Goal: Information Seeking & Learning: Learn about a topic

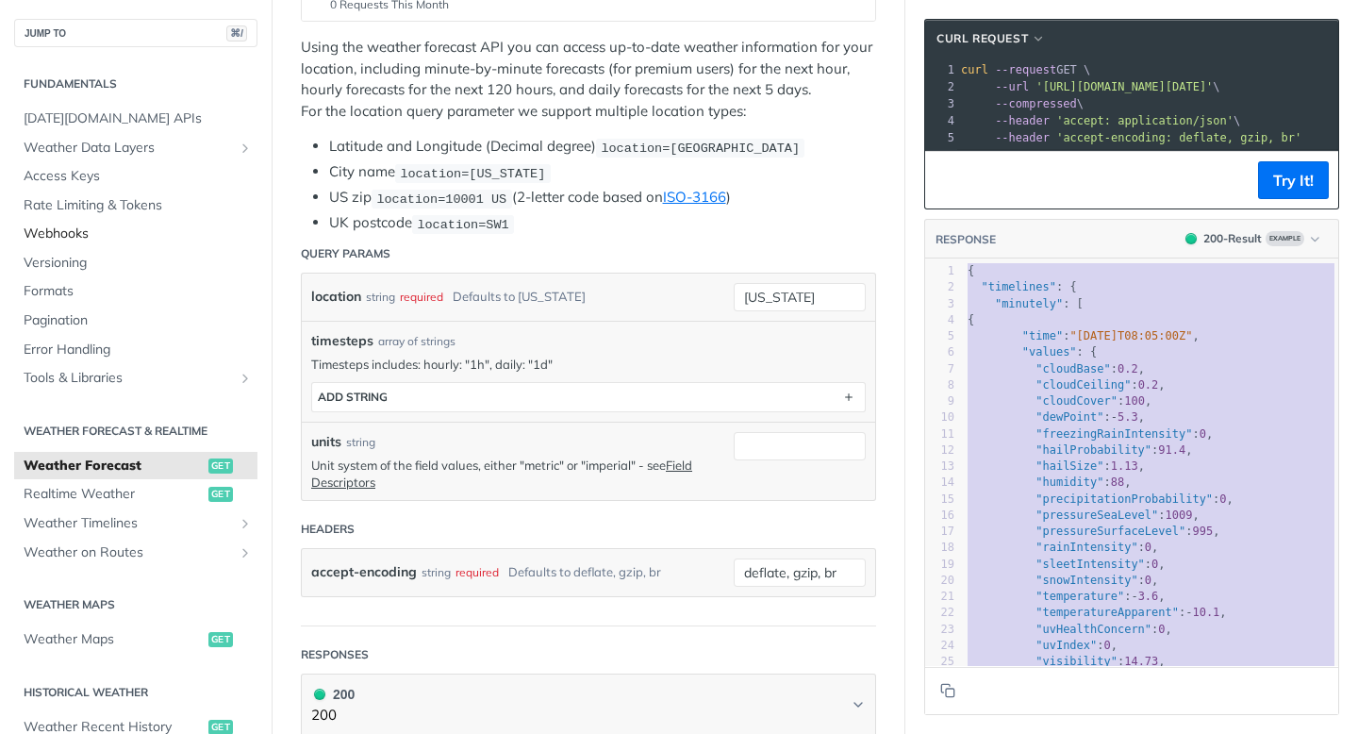
click at [38, 229] on span "Webhooks" at bounding box center [138, 233] width 229 height 19
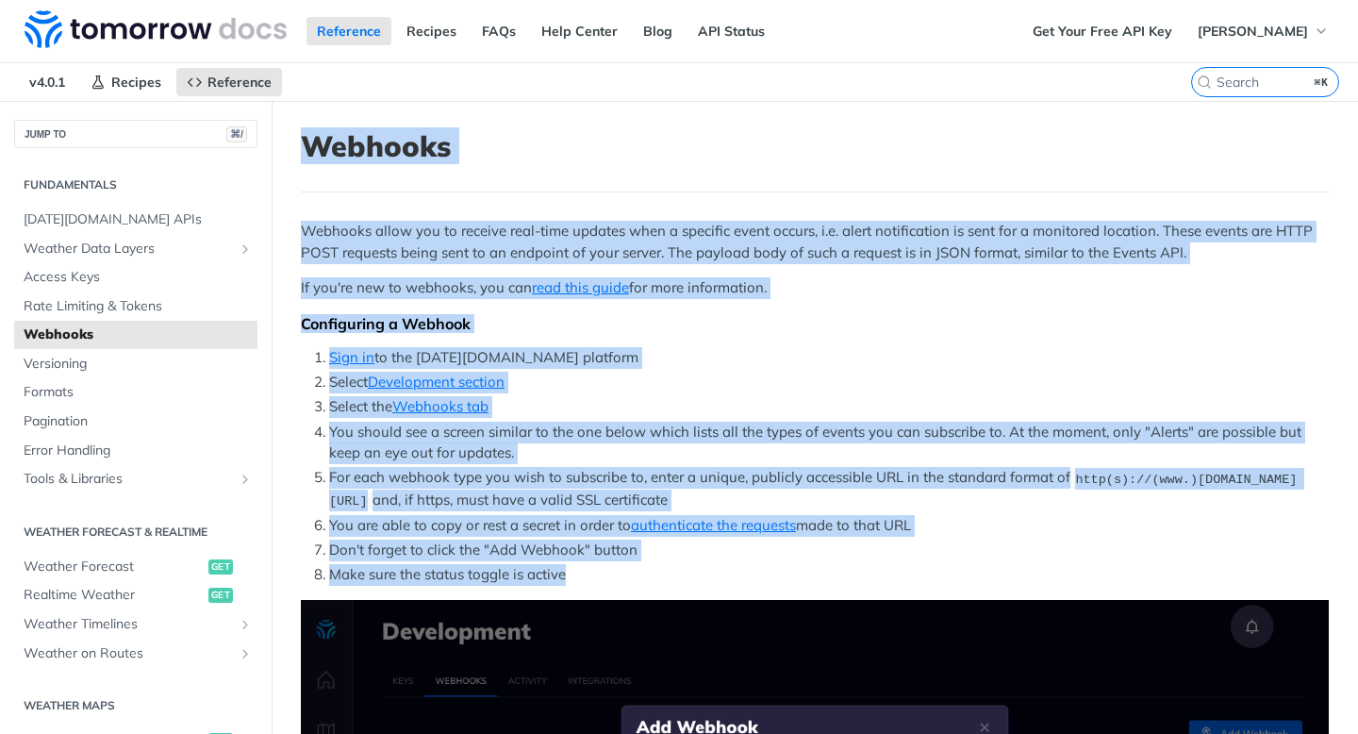
drag, startPoint x: 336, startPoint y: 152, endPoint x: 740, endPoint y: 634, distance: 629.2
copy article "Webhooks Webhooks allow you to receive real-time updates when a specific event …"
click at [677, 287] on p "If you're new to webhooks, you can read this guide for more information." at bounding box center [815, 288] width 1028 height 22
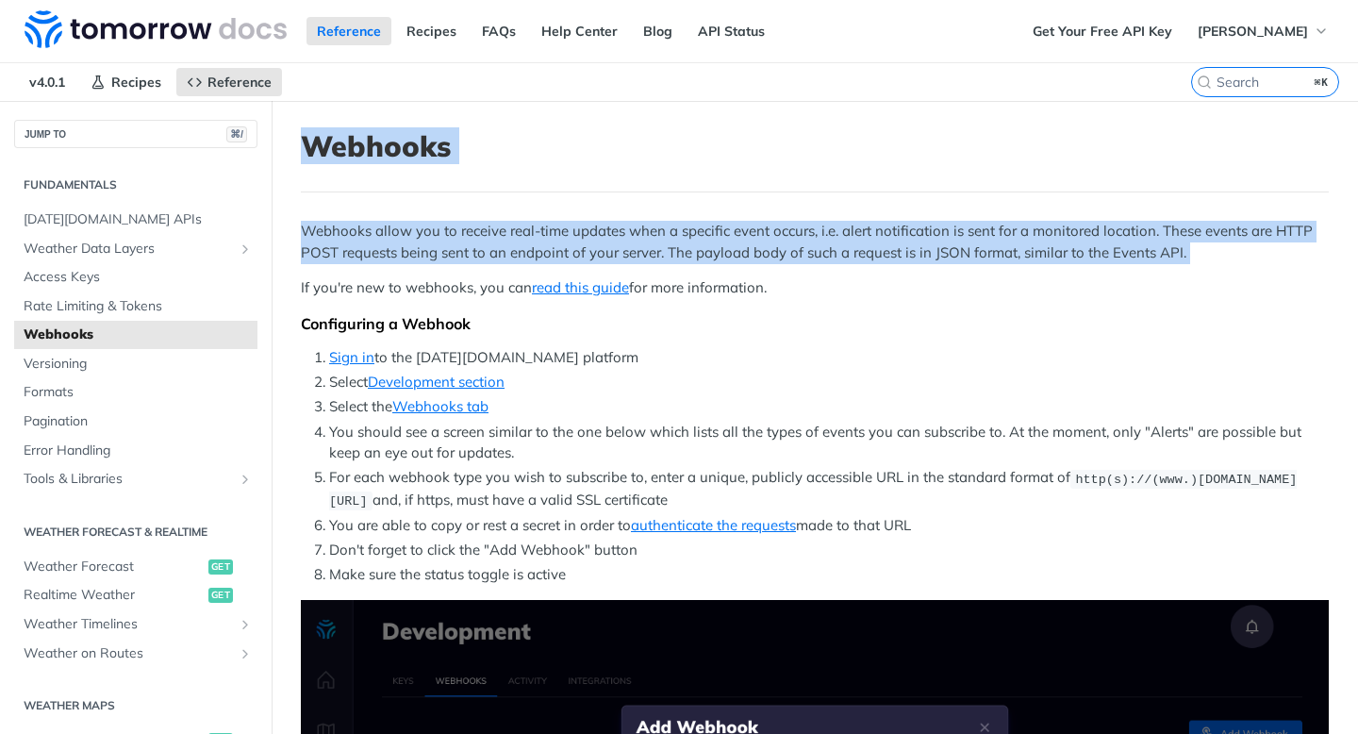
drag, startPoint x: 840, startPoint y: 273, endPoint x: 287, endPoint y: 133, distance: 571.1
copy article "Webhooks Webhooks allow you to receive real-time updates when a specific event …"
click at [590, 288] on link "read this guide" at bounding box center [580, 287] width 97 height 18
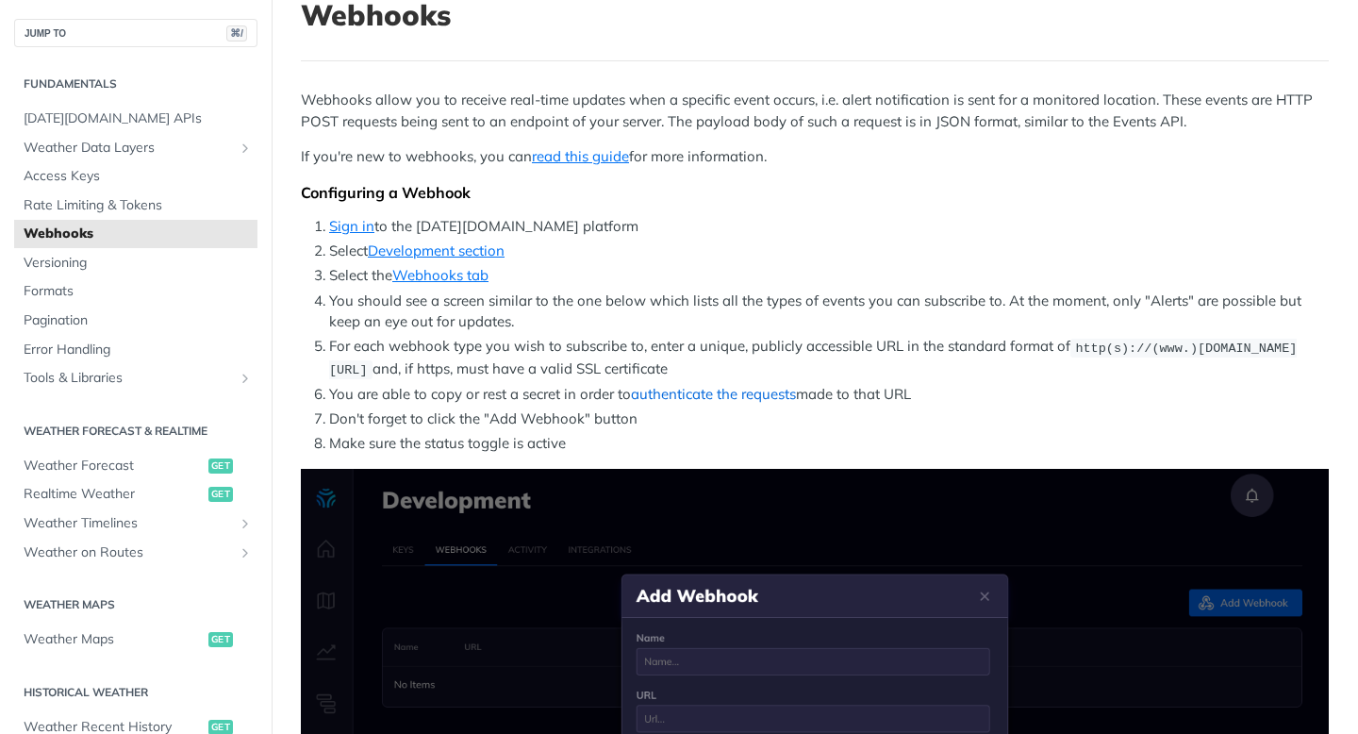
scroll to position [166, 0]
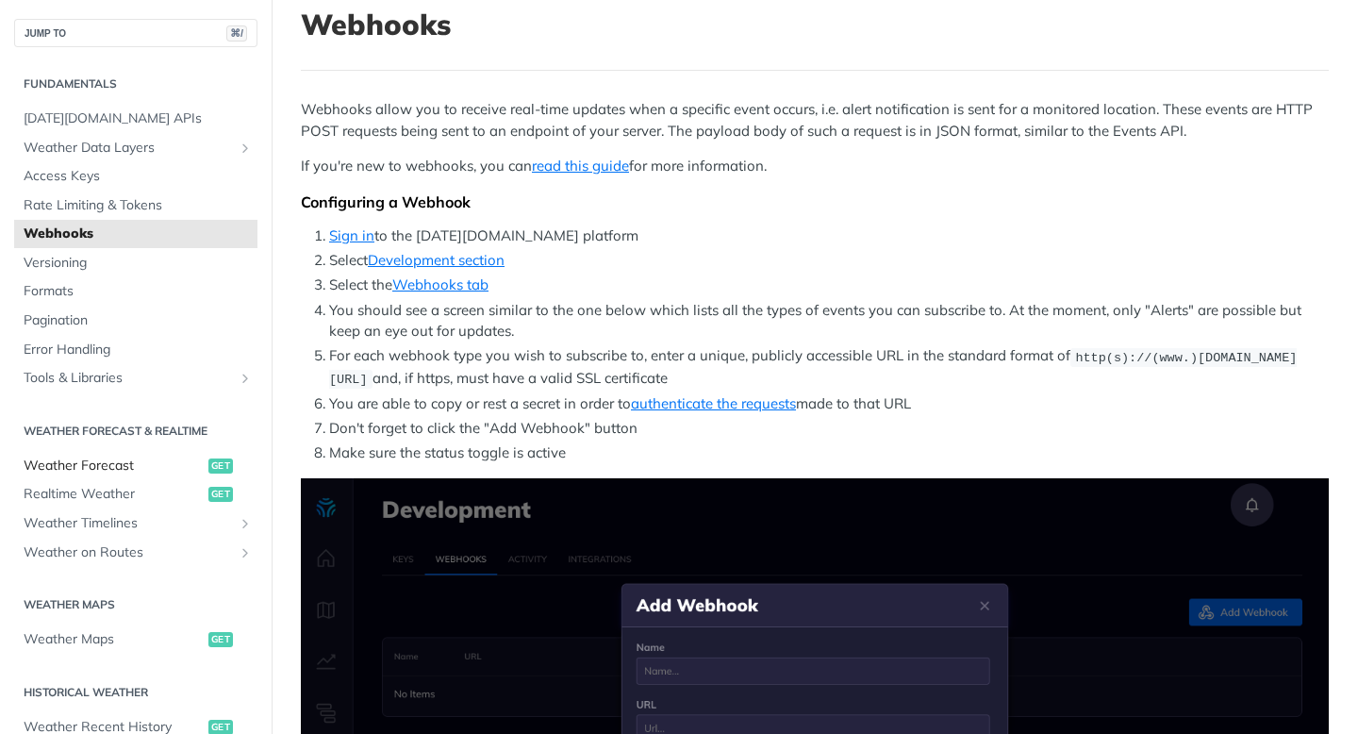
click at [105, 473] on span "Weather Forecast" at bounding box center [114, 465] width 180 height 19
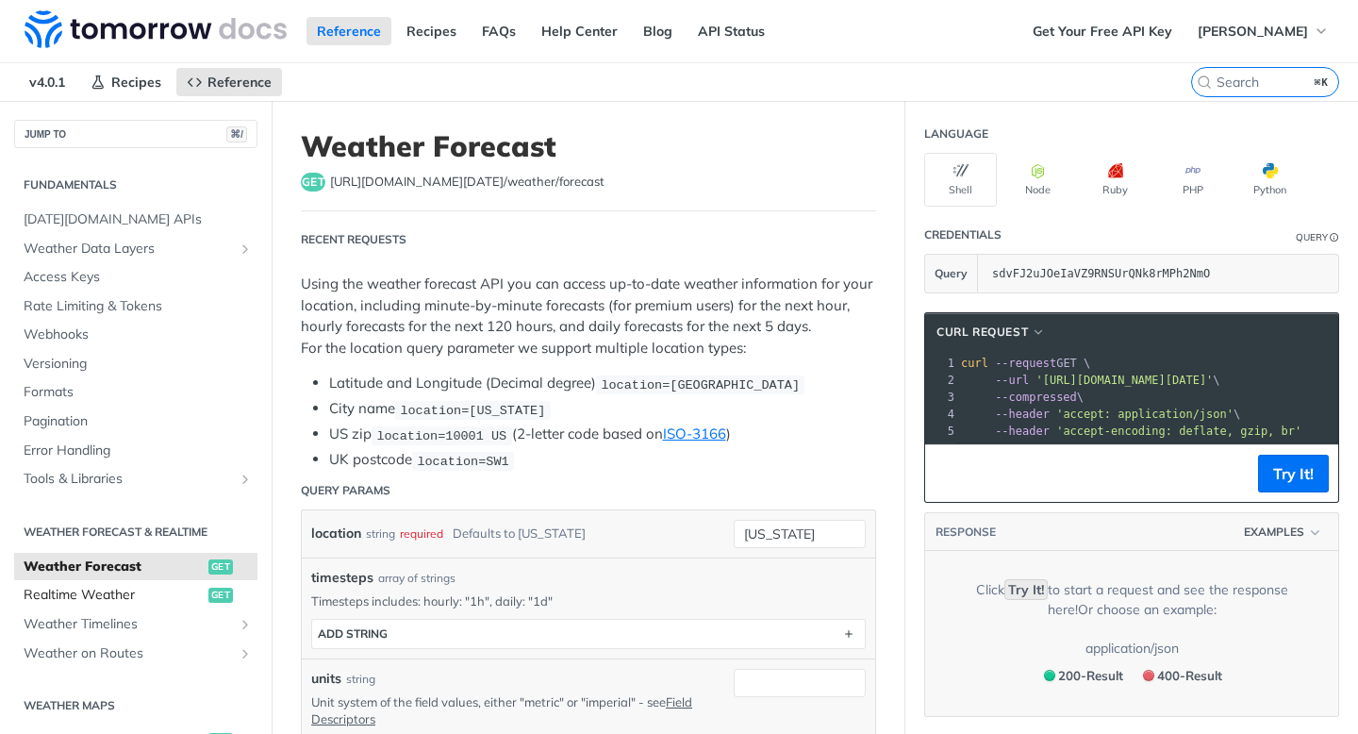
click at [95, 594] on span "Realtime Weather" at bounding box center [114, 595] width 180 height 19
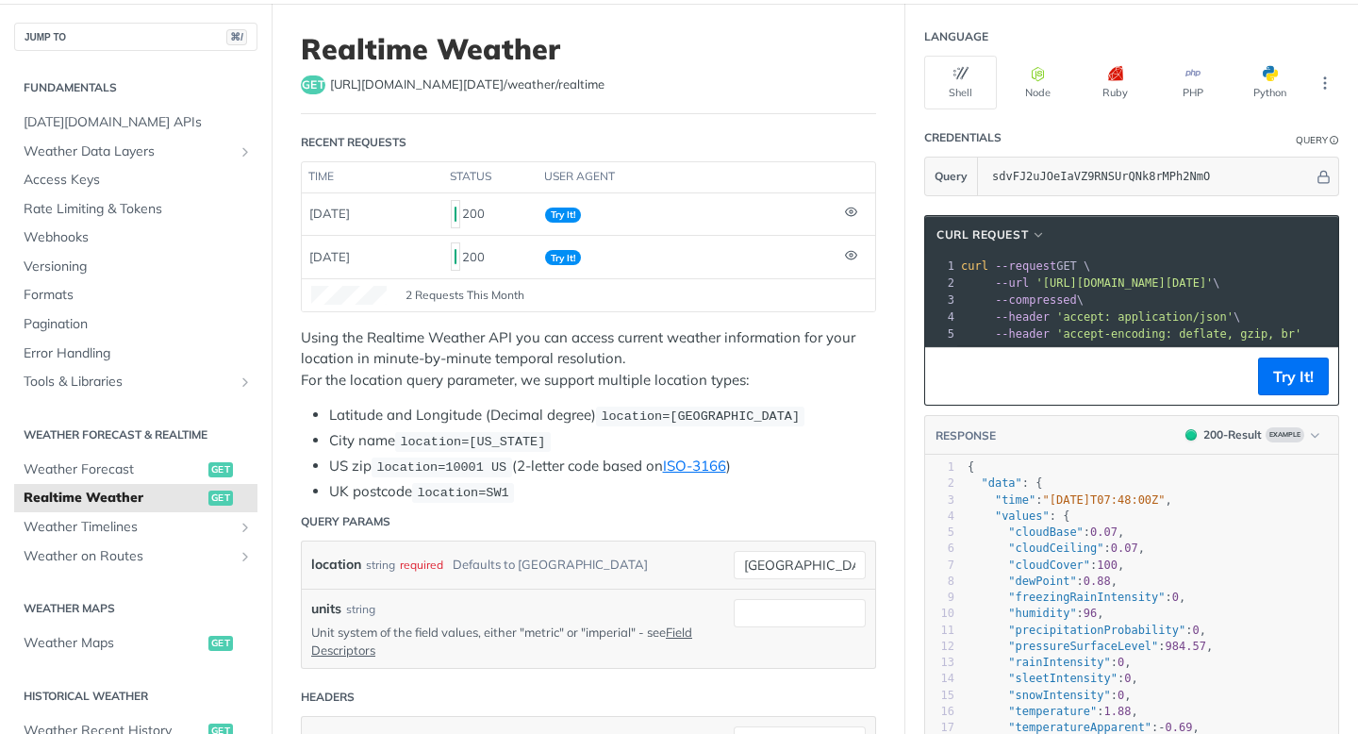
scroll to position [95, 0]
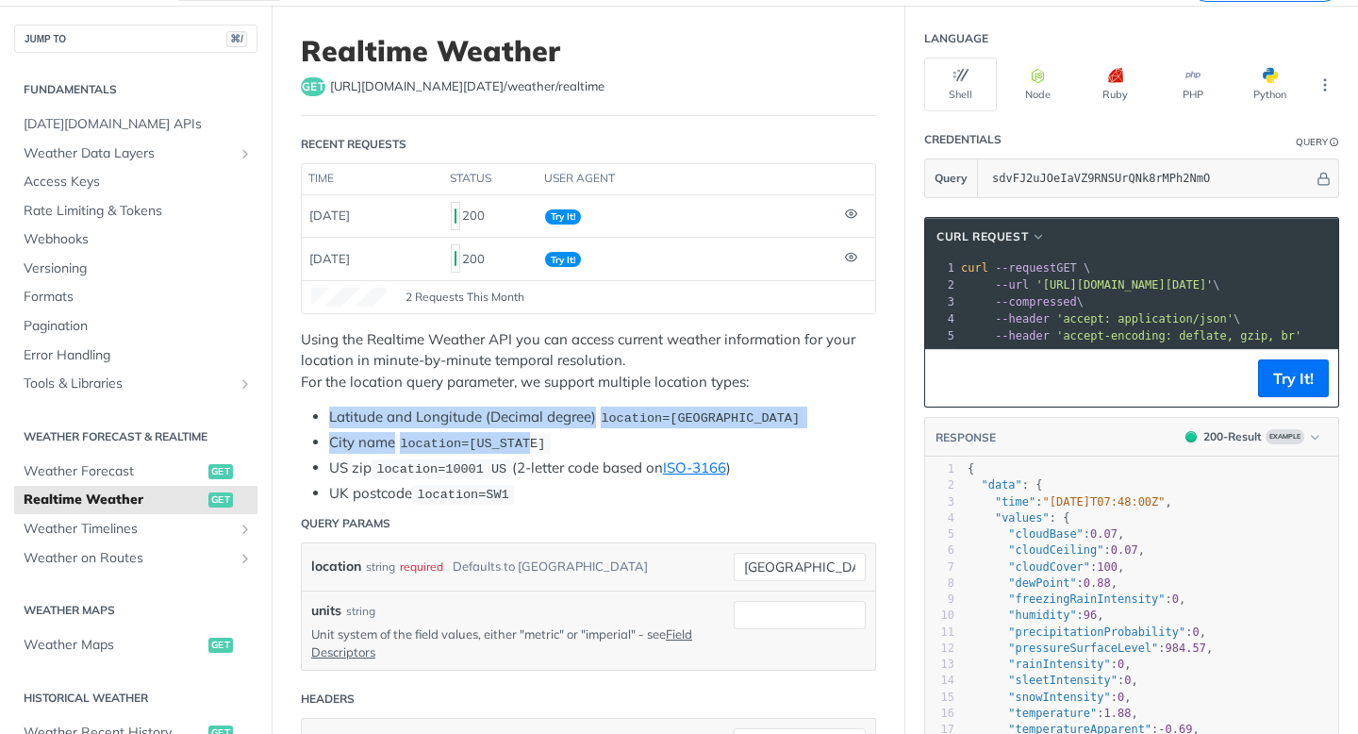
drag, startPoint x: 319, startPoint y: 403, endPoint x: 589, endPoint y: 445, distance: 273.9
click at [589, 445] on div "Using the Realtime Weather API you can access current weather information for y…" at bounding box center [588, 417] width 575 height 176
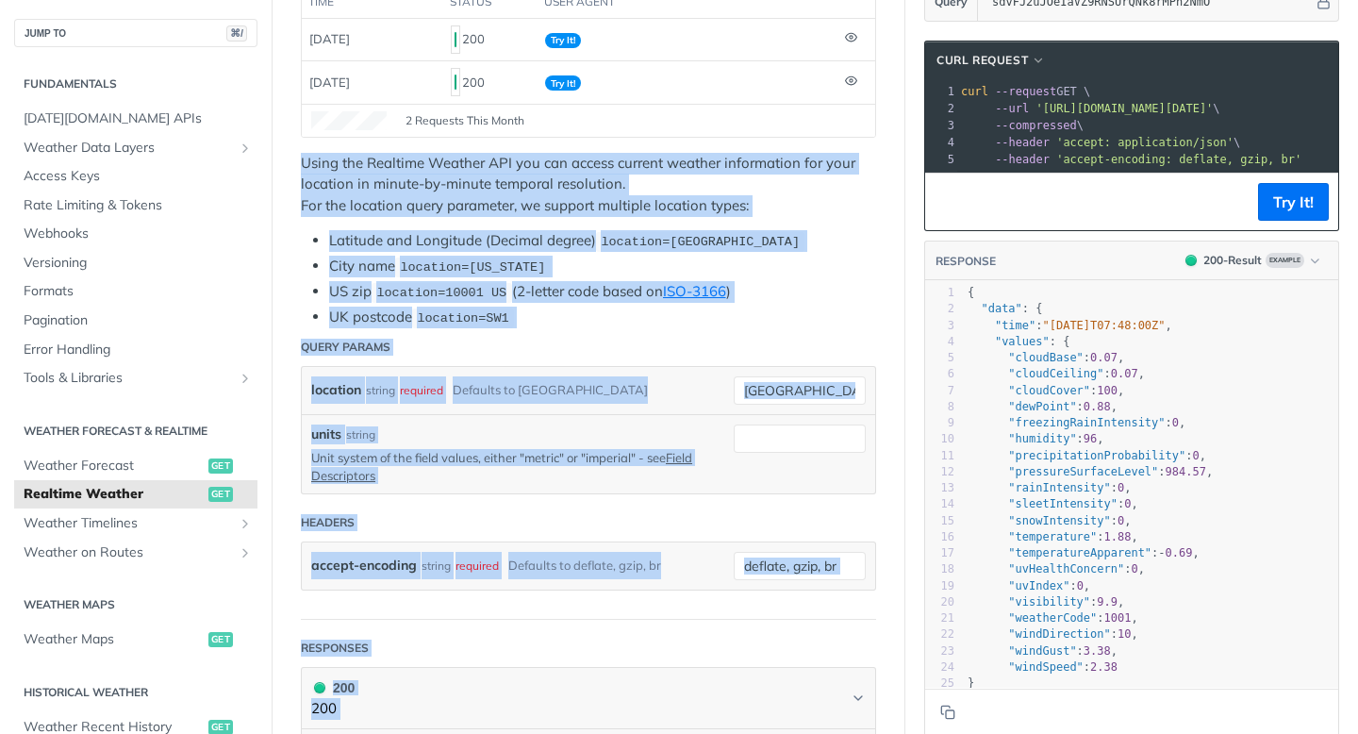
scroll to position [306, 0]
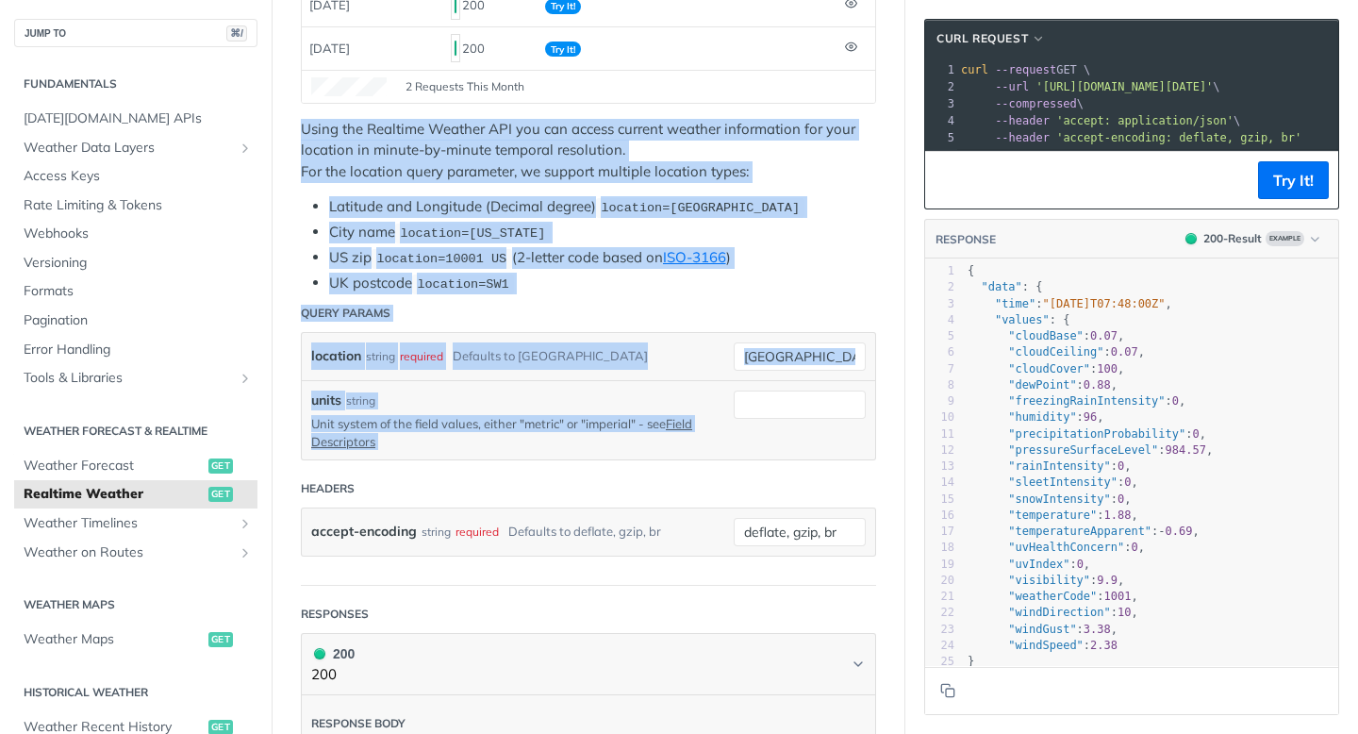
drag, startPoint x: 296, startPoint y: 332, endPoint x: 793, endPoint y: 461, distance: 513.5
click at [793, 461] on article "Realtime Weather get https://api.tomorrow.io/v4 /weather/realtime Recent Reques…" at bounding box center [589, 667] width 634 height 1745
copy article "Using the Realtime Weather API you can access current weather information for y…"
